Goal: Information Seeking & Learning: Learn about a topic

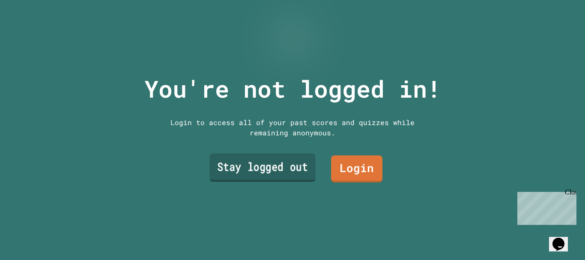
click at [283, 159] on link "Stay logged out" at bounding box center [263, 167] width 106 height 28
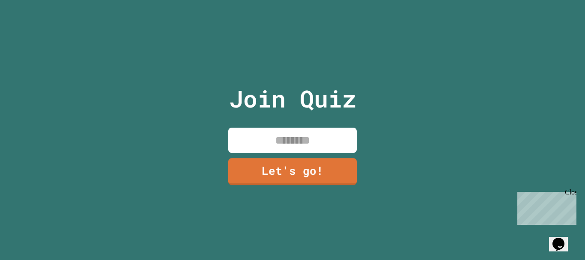
click at [295, 135] on input at bounding box center [292, 140] width 129 height 25
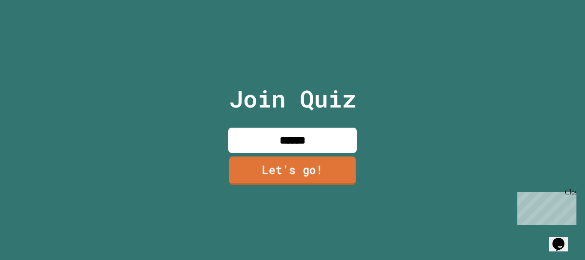
type input "*****"
click at [299, 164] on link "Let's go!" at bounding box center [292, 170] width 127 height 28
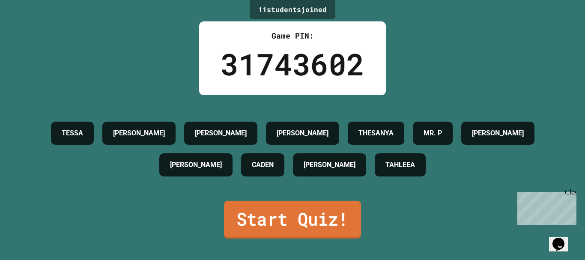
click at [288, 220] on link "Start Quiz!" at bounding box center [292, 220] width 137 height 38
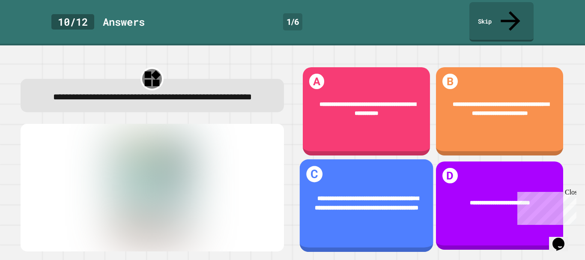
click at [377, 213] on div "**********" at bounding box center [367, 203] width 134 height 43
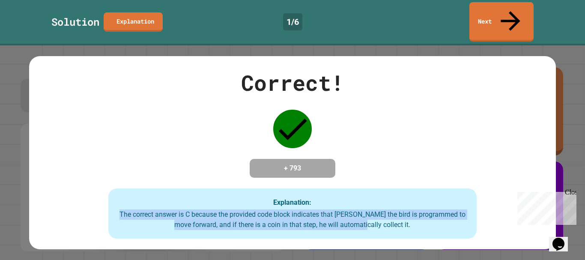
drag, startPoint x: 377, startPoint y: 213, endPoint x: 454, endPoint y: 162, distance: 91.5
click at [454, 162] on div "Correct! + 793 Explanation: The correct answer is C because the provided code b…" at bounding box center [292, 153] width 527 height 172
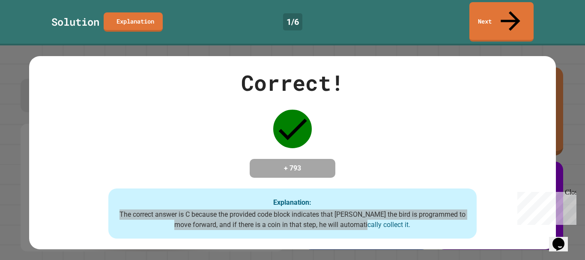
click at [569, 195] on div "Close" at bounding box center [570, 194] width 11 height 11
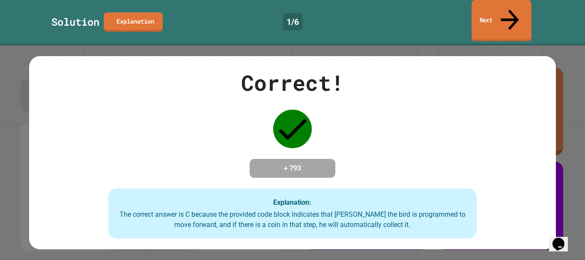
click at [503, 15] on link "Next" at bounding box center [502, 21] width 60 height 42
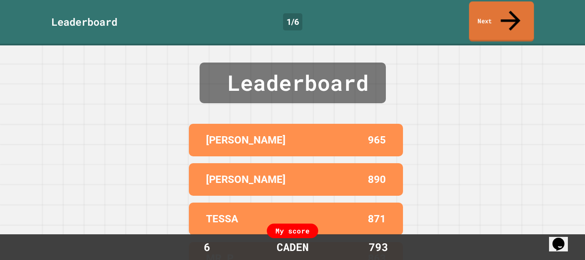
click at [473, 21] on link "Next" at bounding box center [501, 21] width 65 height 40
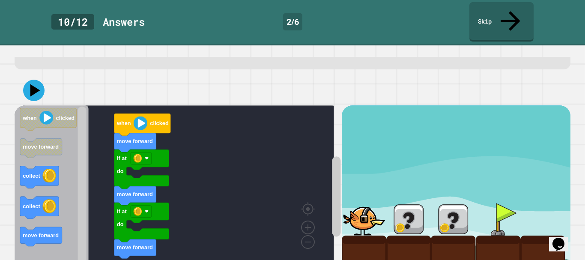
scroll to position [55, 0]
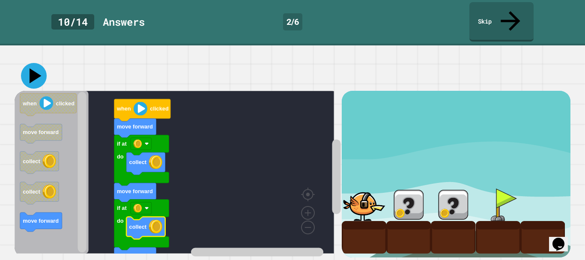
click at [37, 69] on icon at bounding box center [36, 76] width 12 height 15
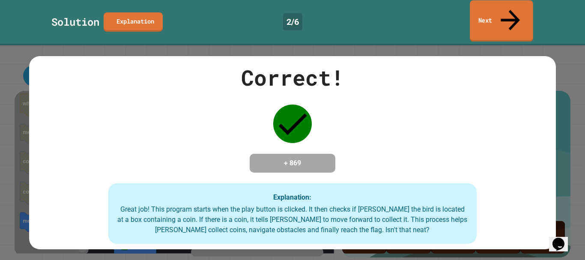
click at [490, 10] on link "Next" at bounding box center [501, 21] width 63 height 42
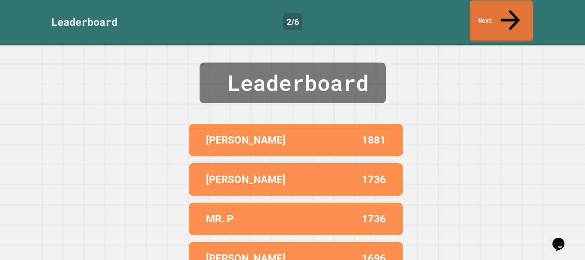
click at [490, 12] on link "Next" at bounding box center [501, 21] width 63 height 42
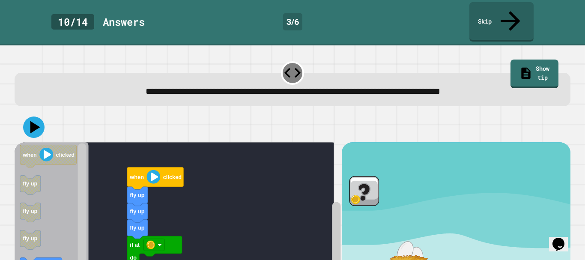
click at [560, 145] on div "if at do fly up fly up fly up when clicked when clicked fly up fly up fly up mo…" at bounding box center [293, 227] width 562 height 236
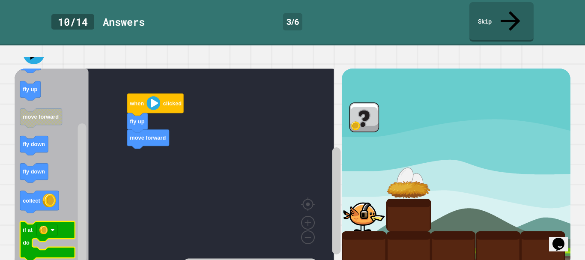
click at [68, 210] on div "fly up move forward when clicked when clicked fly up fly up fly up move forward…" at bounding box center [178, 169] width 327 height 200
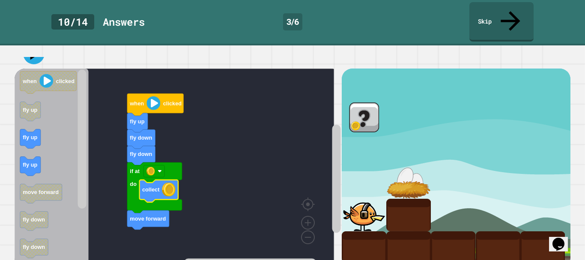
click at [90, 69] on div "fly up fly down fly down if at do move forward collect when clicked when clicke…" at bounding box center [178, 169] width 327 height 200
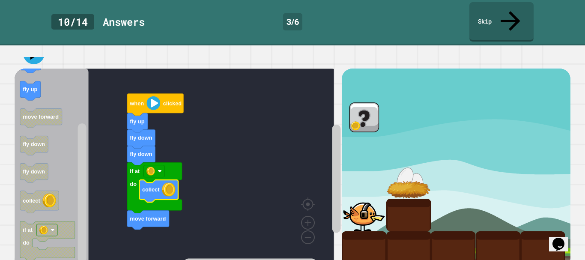
click at [77, 251] on div "**********" at bounding box center [293, 158] width 562 height 203
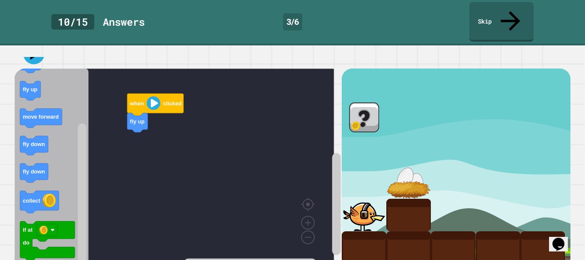
click at [71, 106] on icon "Blockly Workspace" at bounding box center [52, 166] width 74 height 195
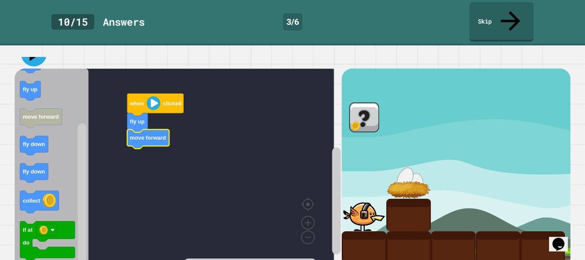
click at [36, 41] on icon at bounding box center [34, 54] width 26 height 26
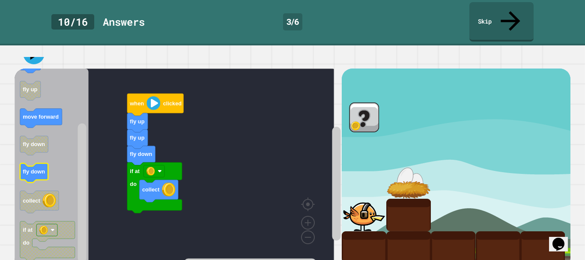
click at [68, 129] on icon "Blockly Workspace" at bounding box center [52, 166] width 74 height 195
click at [75, 192] on div "fly up fly up fly down if at do collect fly down when clicked when clicked fly …" at bounding box center [178, 169] width 327 height 200
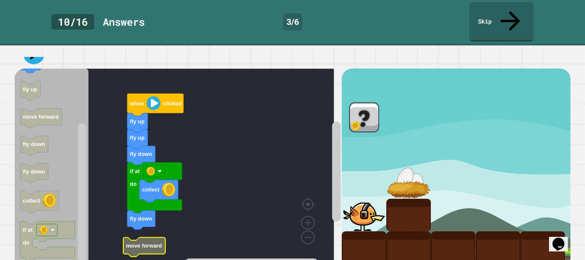
click at [121, 22] on div "**********" at bounding box center [292, 130] width 585 height 260
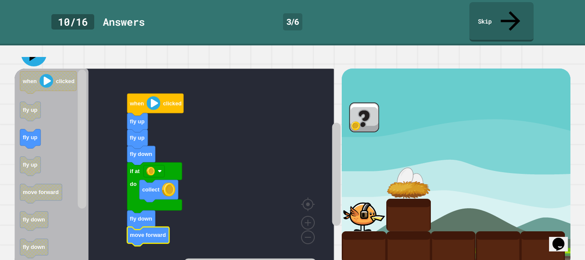
click at [35, 45] on button at bounding box center [34, 54] width 26 height 26
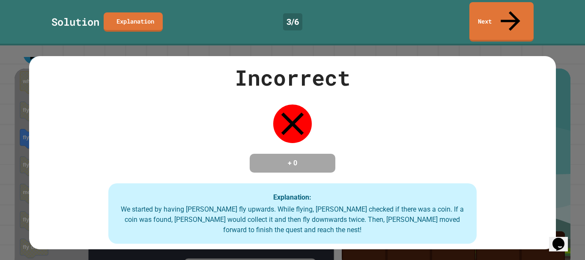
click at [140, 138] on div "Incorrect + 0 Explanation: We started by having [PERSON_NAME] fly upwards. Whil…" at bounding box center [292, 153] width 527 height 183
click at [502, 15] on link "Next" at bounding box center [502, 21] width 60 height 42
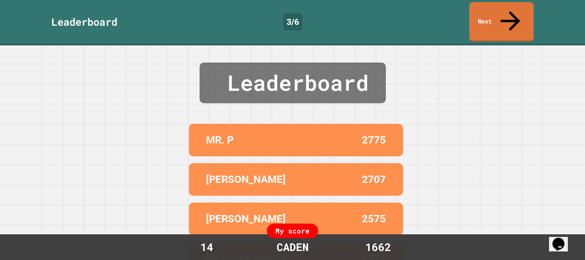
scroll to position [44, 0]
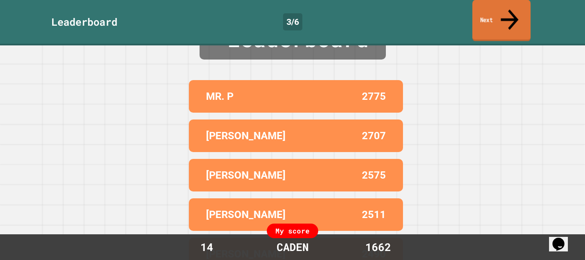
click at [491, 3] on link "Next" at bounding box center [502, 21] width 58 height 42
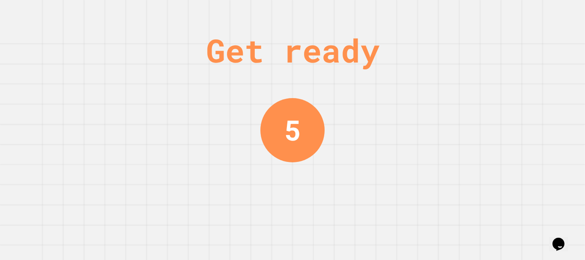
scroll to position [0, 0]
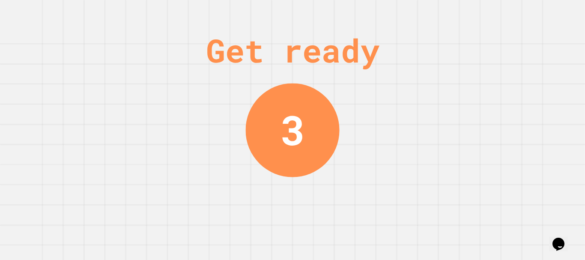
click at [482, 52] on div "Get ready 3" at bounding box center [292, 130] width 585 height 260
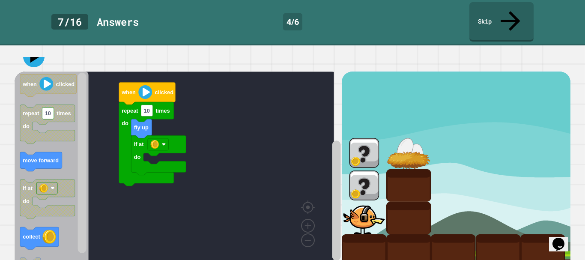
scroll to position [74, 0]
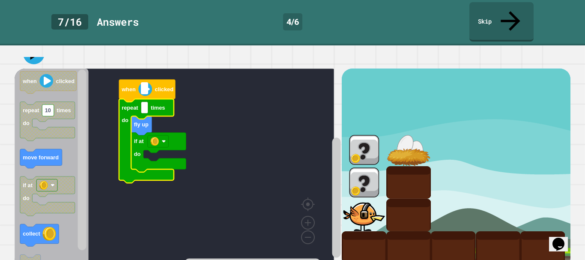
type input "*"
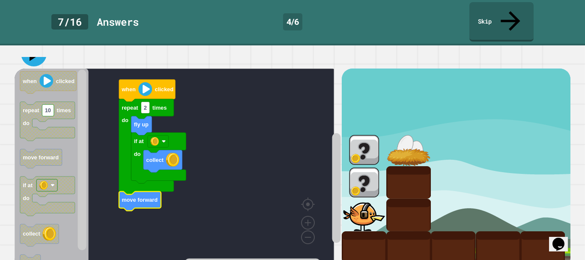
click at [35, 41] on icon at bounding box center [34, 54] width 26 height 26
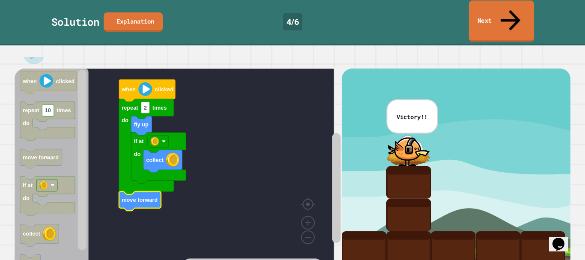
click at [483, 17] on link "Next" at bounding box center [501, 21] width 65 height 42
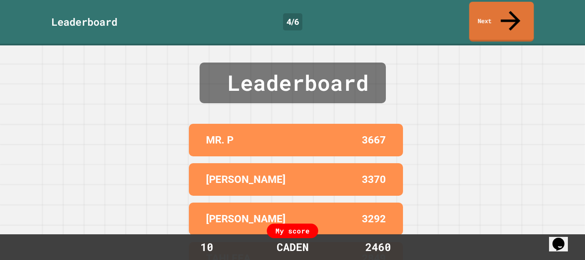
click at [491, 15] on link "Next" at bounding box center [501, 22] width 65 height 40
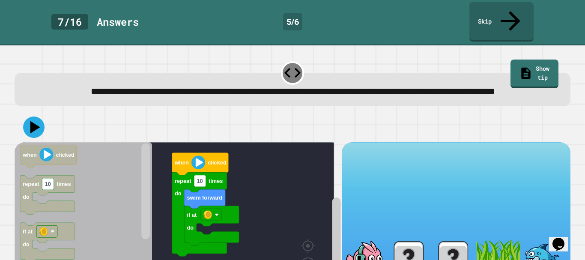
scroll to position [55, 0]
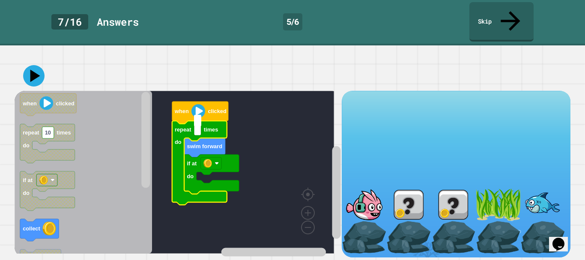
type input "*"
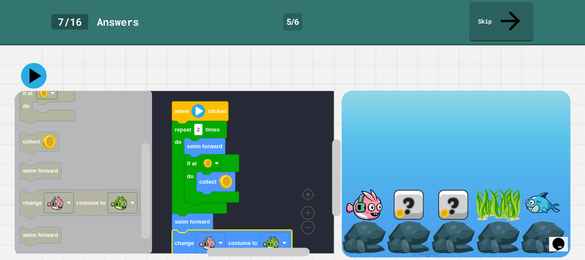
click at [35, 69] on icon at bounding box center [36, 76] width 12 height 15
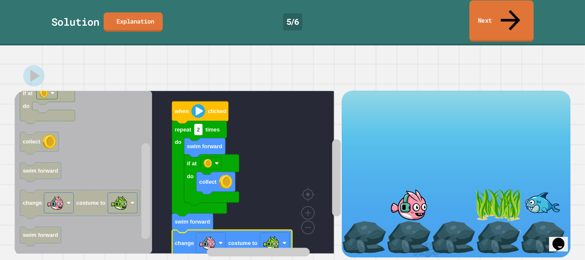
click at [491, 14] on link "Next" at bounding box center [502, 21] width 64 height 42
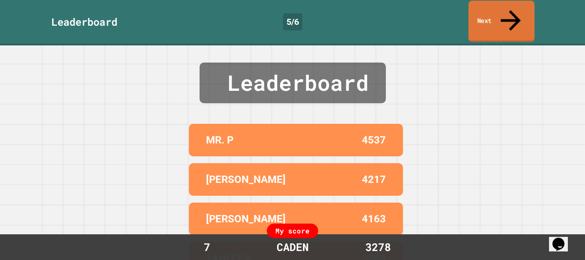
click at [494, 17] on link "Next" at bounding box center [502, 22] width 66 height 42
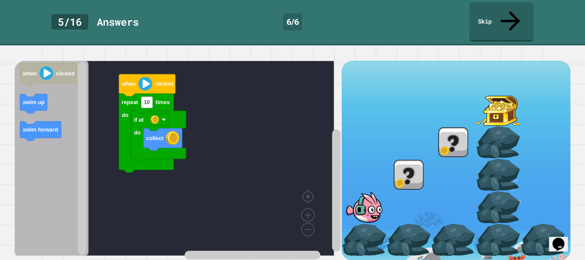
scroll to position [81, 0]
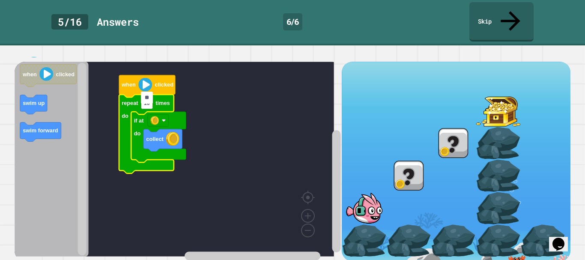
click at [150, 101] on input "**" at bounding box center [147, 98] width 12 height 12
type input "*"
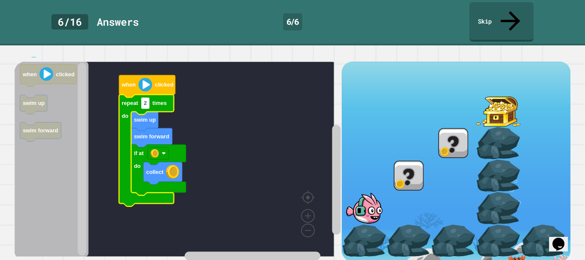
click at [147, 100] on text "2" at bounding box center [145, 103] width 3 height 6
type input "*"
click at [38, 48] on icon at bounding box center [33, 46] width 24 height 24
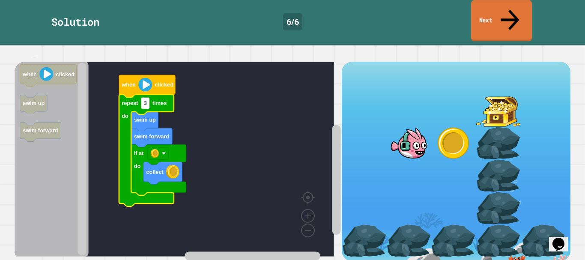
click at [479, 13] on link "Next" at bounding box center [501, 21] width 61 height 42
